Goal: Task Accomplishment & Management: Manage account settings

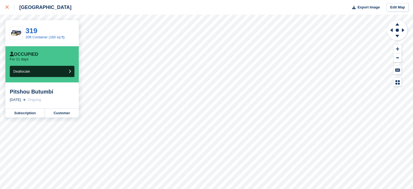
click at [10, 9] on div at bounding box center [9, 7] width 9 height 7
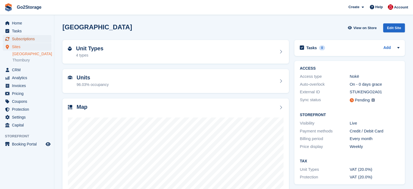
click at [29, 38] on span "Subscriptions" at bounding box center [28, 39] width 33 height 8
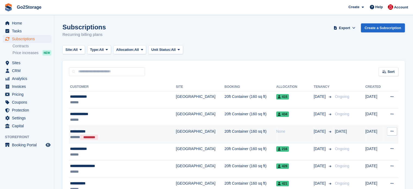
click at [121, 132] on div "**********" at bounding box center [113, 132] width 86 height 6
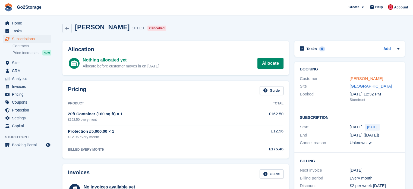
click at [364, 78] on link "Zain Harper" at bounding box center [366, 78] width 33 height 5
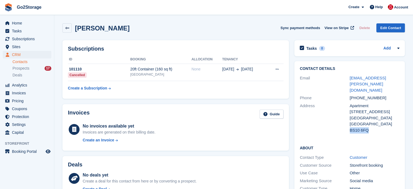
drag, startPoint x: 372, startPoint y: 117, endPoint x: 350, endPoint y: 117, distance: 22.3
click at [350, 127] on div "BS10 6FQ" at bounding box center [375, 130] width 50 height 6
copy div "BS10 6FQ"
click at [11, 24] on link "Home" at bounding box center [27, 23] width 49 height 8
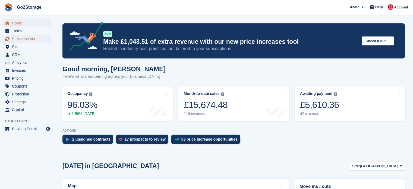
click at [30, 40] on span "Subscriptions" at bounding box center [28, 39] width 33 height 8
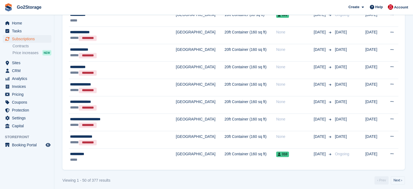
scroll to position [792, 0]
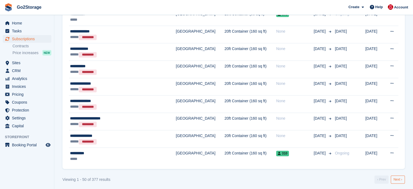
click at [398, 176] on link "Next ›" at bounding box center [398, 179] width 14 height 8
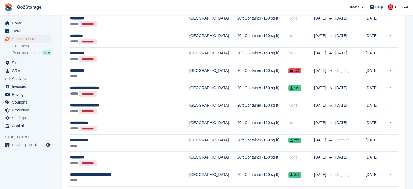
scroll to position [86, 0]
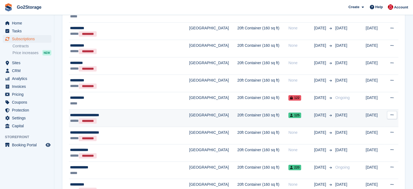
click at [151, 118] on div "***** *********" at bounding box center [119, 121] width 98 height 6
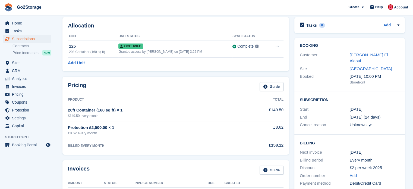
scroll to position [109, 0]
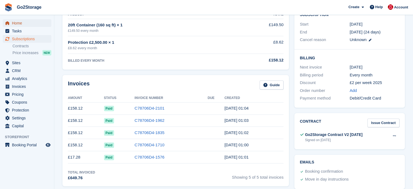
click at [31, 25] on span "Home" at bounding box center [28, 23] width 33 height 8
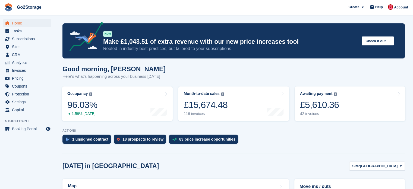
scroll to position [27, 0]
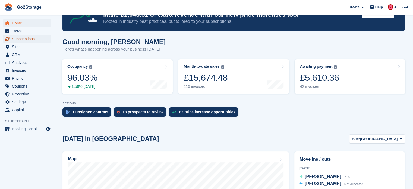
click at [23, 40] on span "Subscriptions" at bounding box center [28, 39] width 33 height 8
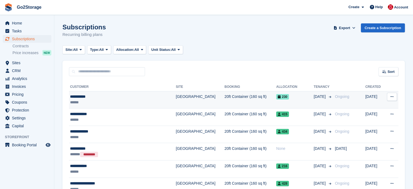
click at [136, 98] on div "**********" at bounding box center [113, 97] width 86 height 6
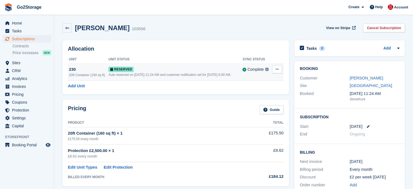
click at [278, 71] on button at bounding box center [277, 69] width 10 height 8
click at [257, 80] on p "Grant Early Access" at bounding box center [256, 79] width 47 height 7
